Goal: Task Accomplishment & Management: Complete application form

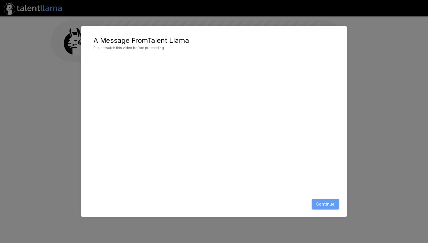
click at [330, 203] on button "Continue" at bounding box center [325, 204] width 27 height 10
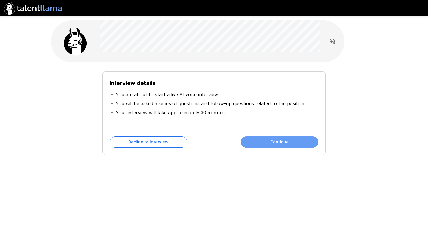
click at [276, 143] on button "Continue" at bounding box center [280, 141] width 78 height 11
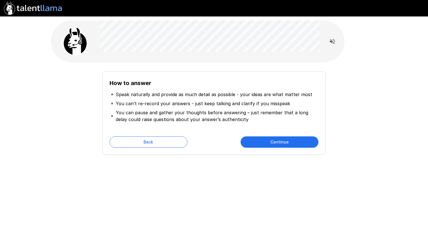
click at [280, 143] on button "Continue" at bounding box center [280, 141] width 78 height 11
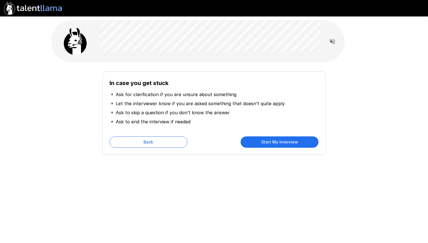
click at [277, 142] on button "Start My Interview" at bounding box center [280, 141] width 78 height 11
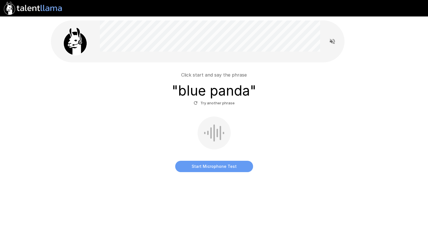
click at [218, 167] on button "Start Microphone Test" at bounding box center [214, 166] width 78 height 11
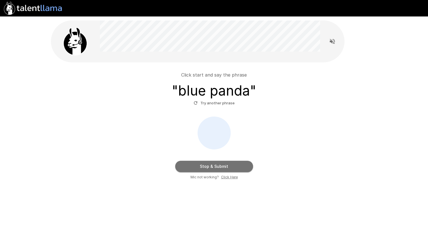
click at [218, 167] on button "Stop & Submit" at bounding box center [214, 166] width 78 height 11
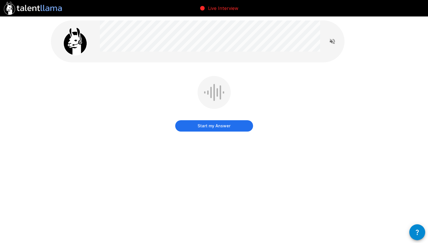
click at [218, 127] on button "Start my Answer" at bounding box center [214, 125] width 78 height 11
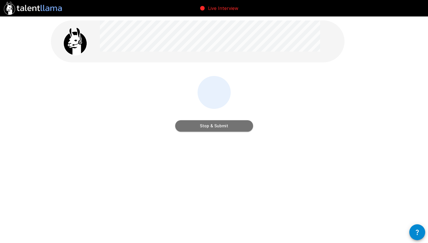
click at [218, 127] on button "Stop & Submit" at bounding box center [214, 125] width 78 height 11
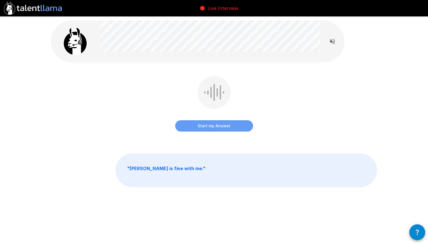
click at [214, 126] on button "Start my Answer" at bounding box center [214, 125] width 78 height 11
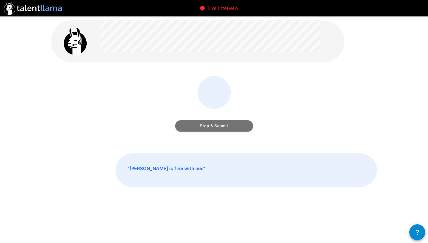
click at [214, 126] on button "Stop & Submit" at bounding box center [214, 125] width 78 height 11
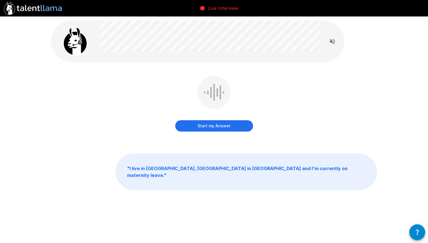
click at [214, 126] on button "Start my Answer" at bounding box center [214, 125] width 78 height 11
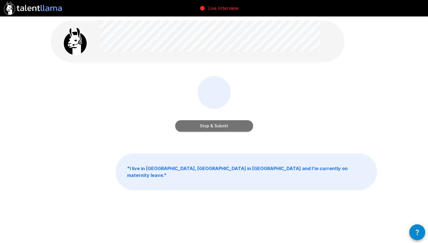
click at [214, 126] on button "Stop & Submit" at bounding box center [214, 125] width 78 height 11
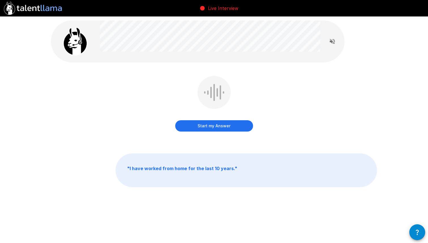
click at [214, 126] on button "Start my Answer" at bounding box center [214, 125] width 78 height 11
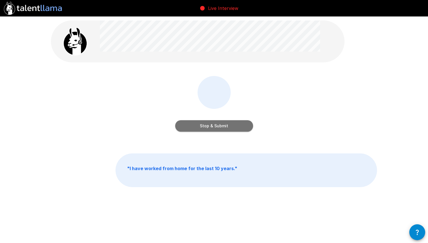
click at [214, 126] on button "Stop & Submit" at bounding box center [214, 125] width 78 height 11
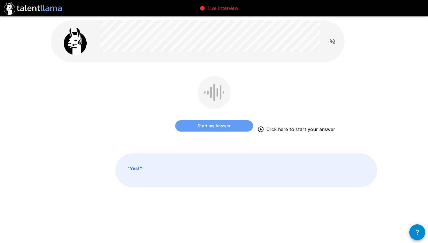
click at [212, 127] on button "Start my Answer" at bounding box center [214, 125] width 78 height 11
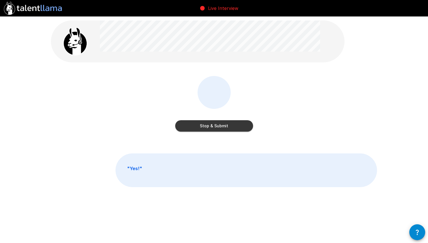
click at [212, 127] on button "Stop & Submit" at bounding box center [214, 125] width 78 height 11
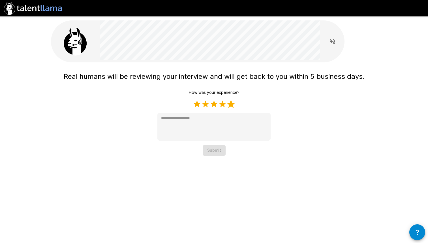
click at [233, 106] on label "5 Stars" at bounding box center [231, 104] width 8 height 8
type textarea "*"
click at [218, 150] on button "Submit" at bounding box center [214, 150] width 23 height 10
